Goal: Navigation & Orientation: Find specific page/section

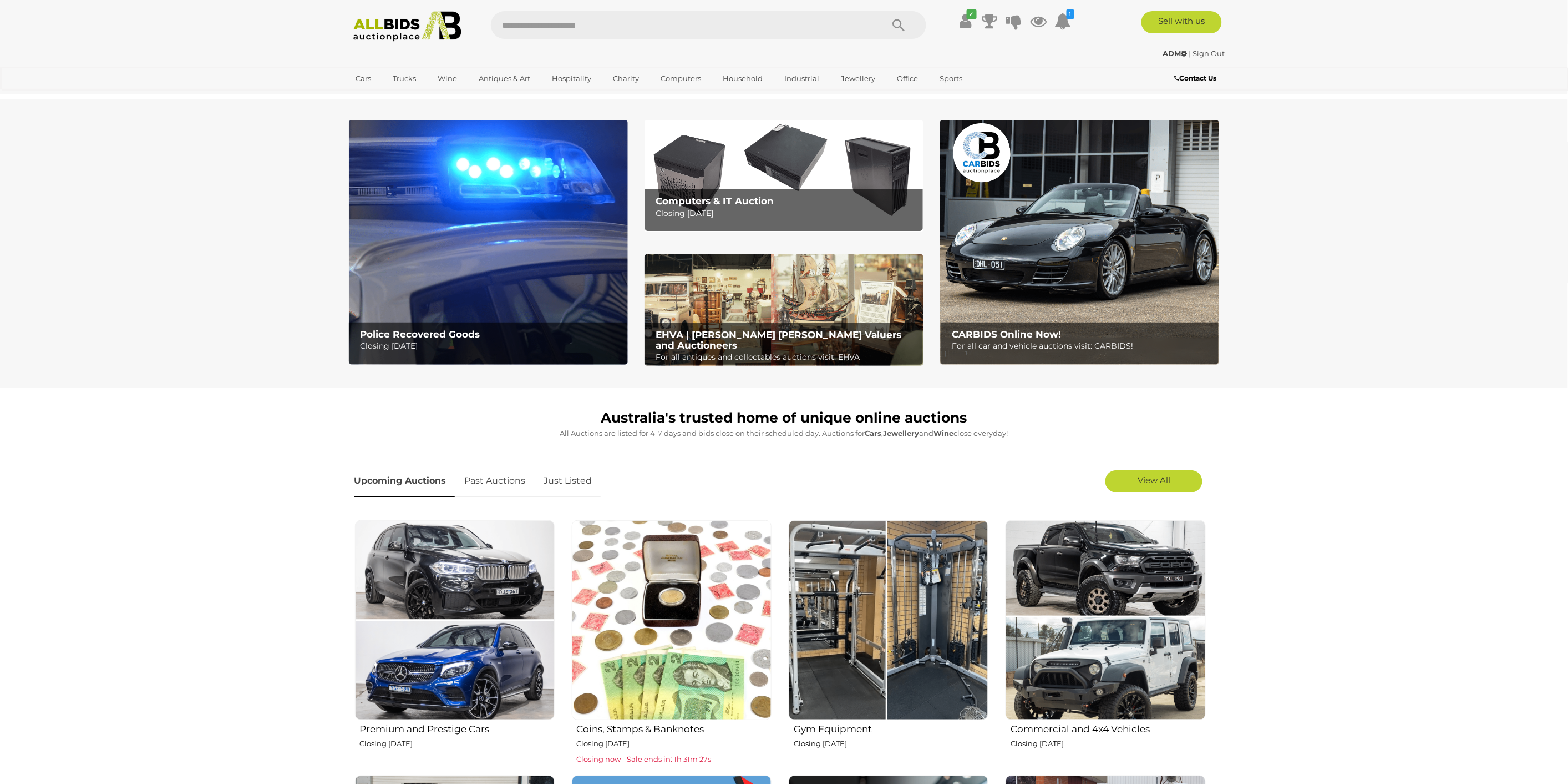
drag, startPoint x: 1093, startPoint y: 19, endPoint x: 1073, endPoint y: 26, distance: 21.2
click at [1085, 22] on div "Sell with us" at bounding box center [1160, 22] width 151 height 22
click at [1073, 20] on ul "✔ Your account is up to date Transaction History Current Bids" at bounding box center [1006, 21] width 142 height 20
click at [1068, 22] on icon at bounding box center [1064, 21] width 17 height 20
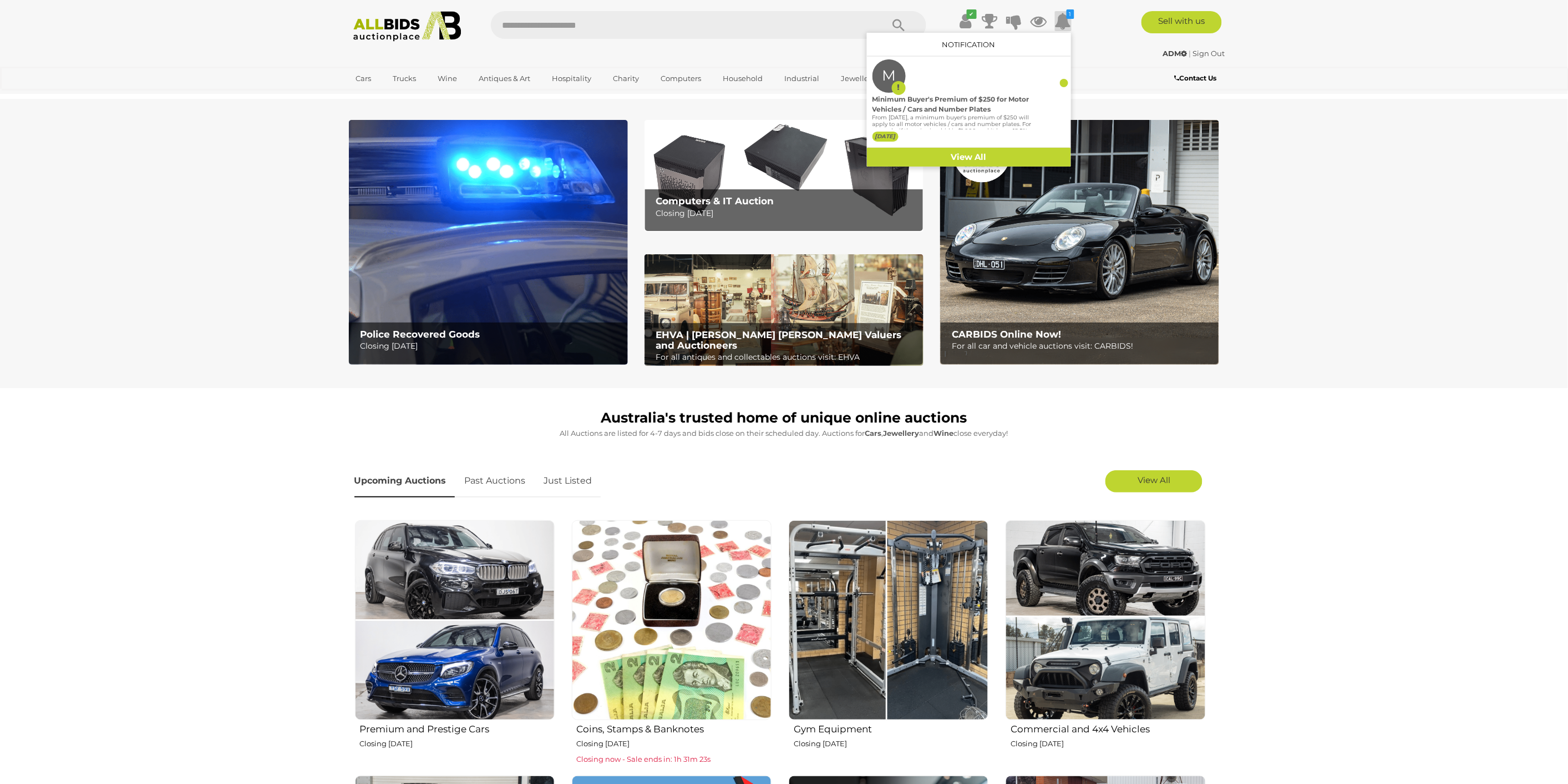
click at [1068, 19] on icon "1" at bounding box center [1071, 14] width 8 height 9
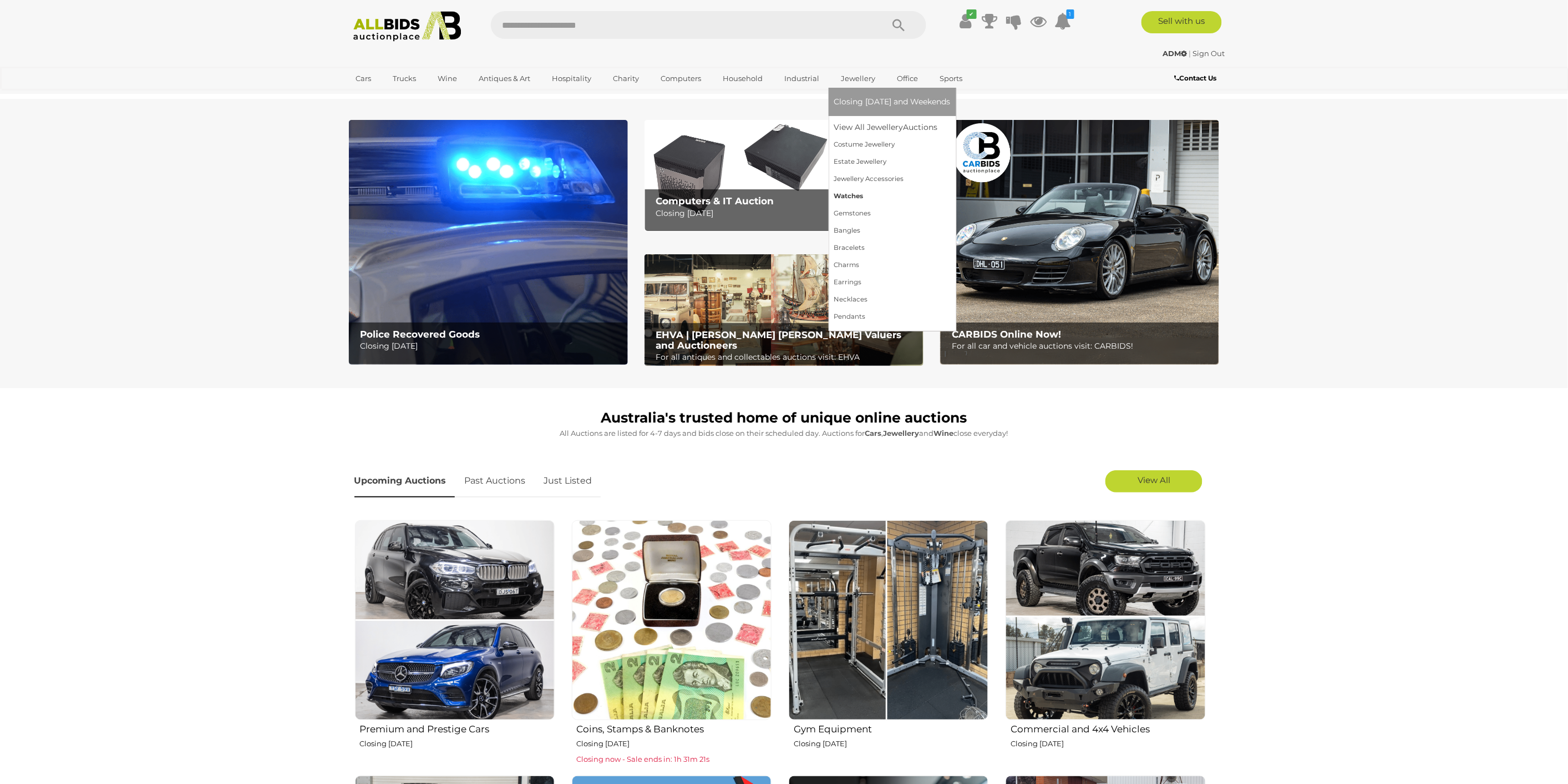
click at [848, 195] on link "Watches" at bounding box center [892, 196] width 117 height 17
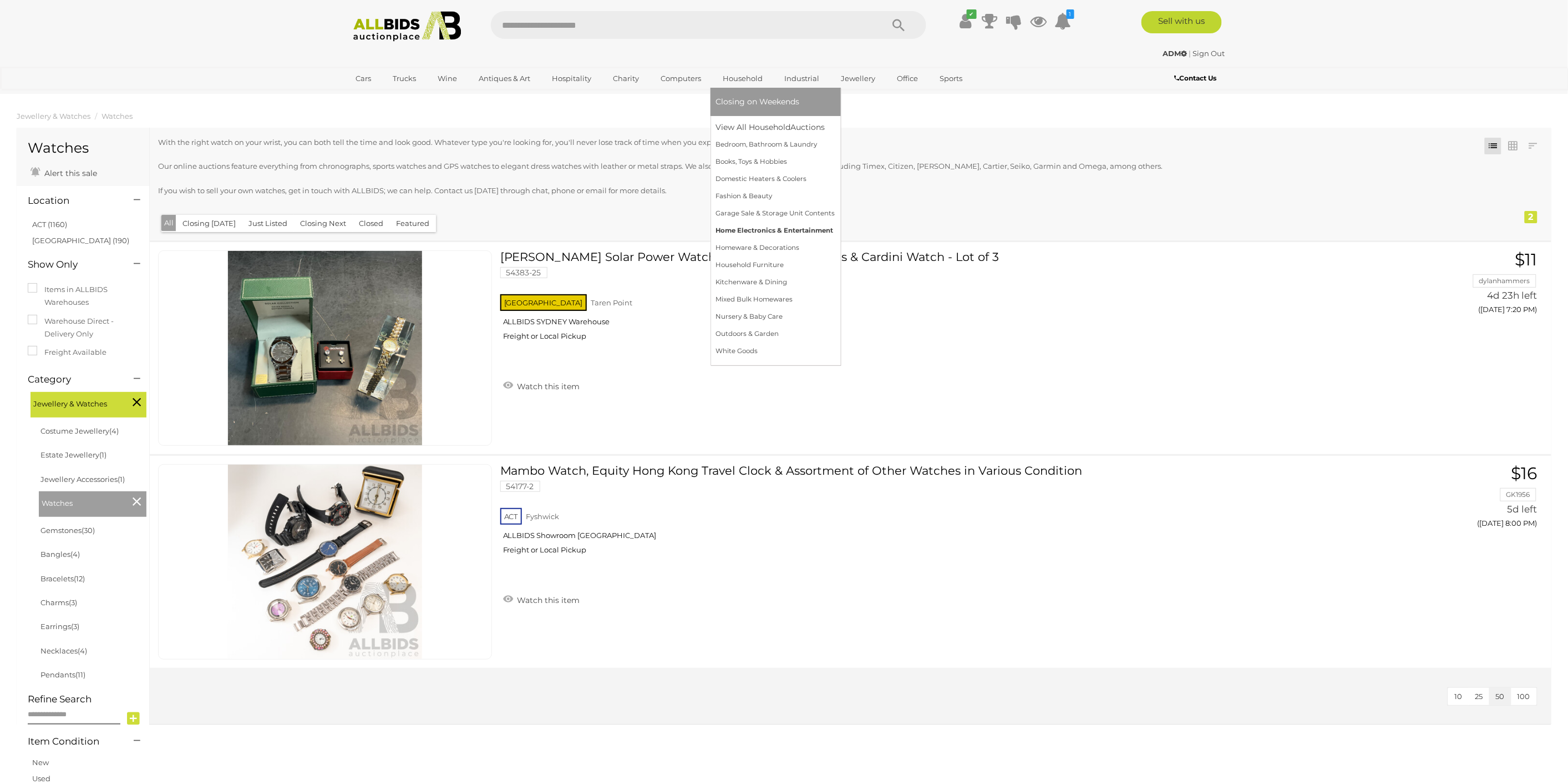
click at [789, 224] on link "Home Electronics & Entertainment" at bounding box center [776, 231] width 119 height 17
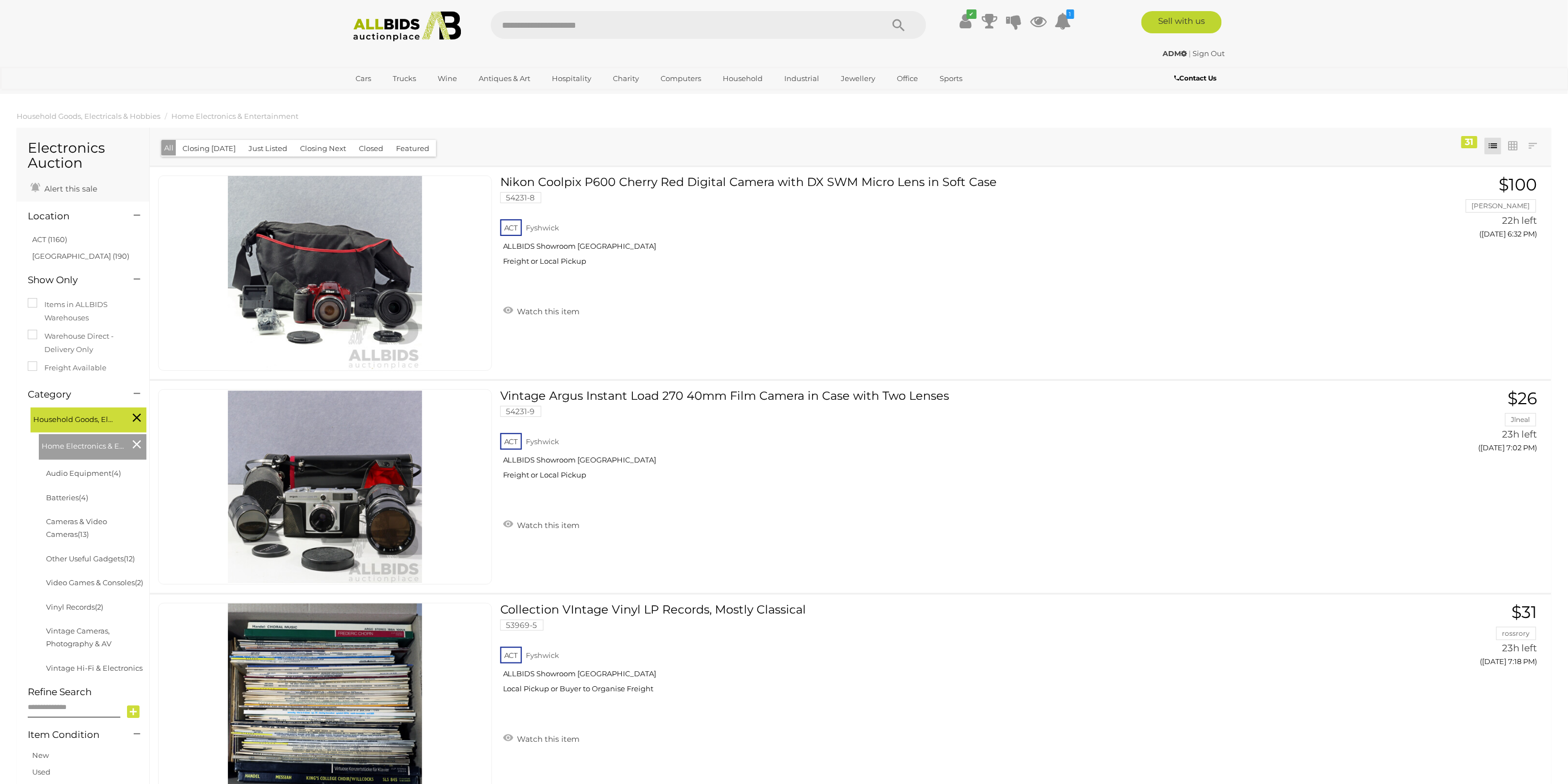
click at [422, 29] on img at bounding box center [408, 26] width 121 height 30
